Goal: Check status: Check status

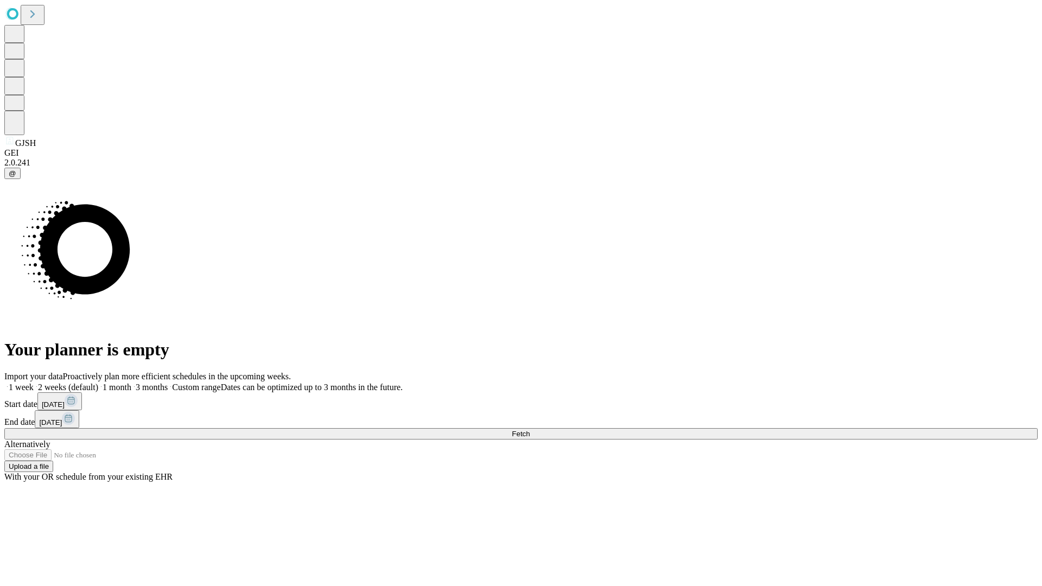
click at [530, 430] on span "Fetch" at bounding box center [521, 434] width 18 height 8
